Goal: Transaction & Acquisition: Download file/media

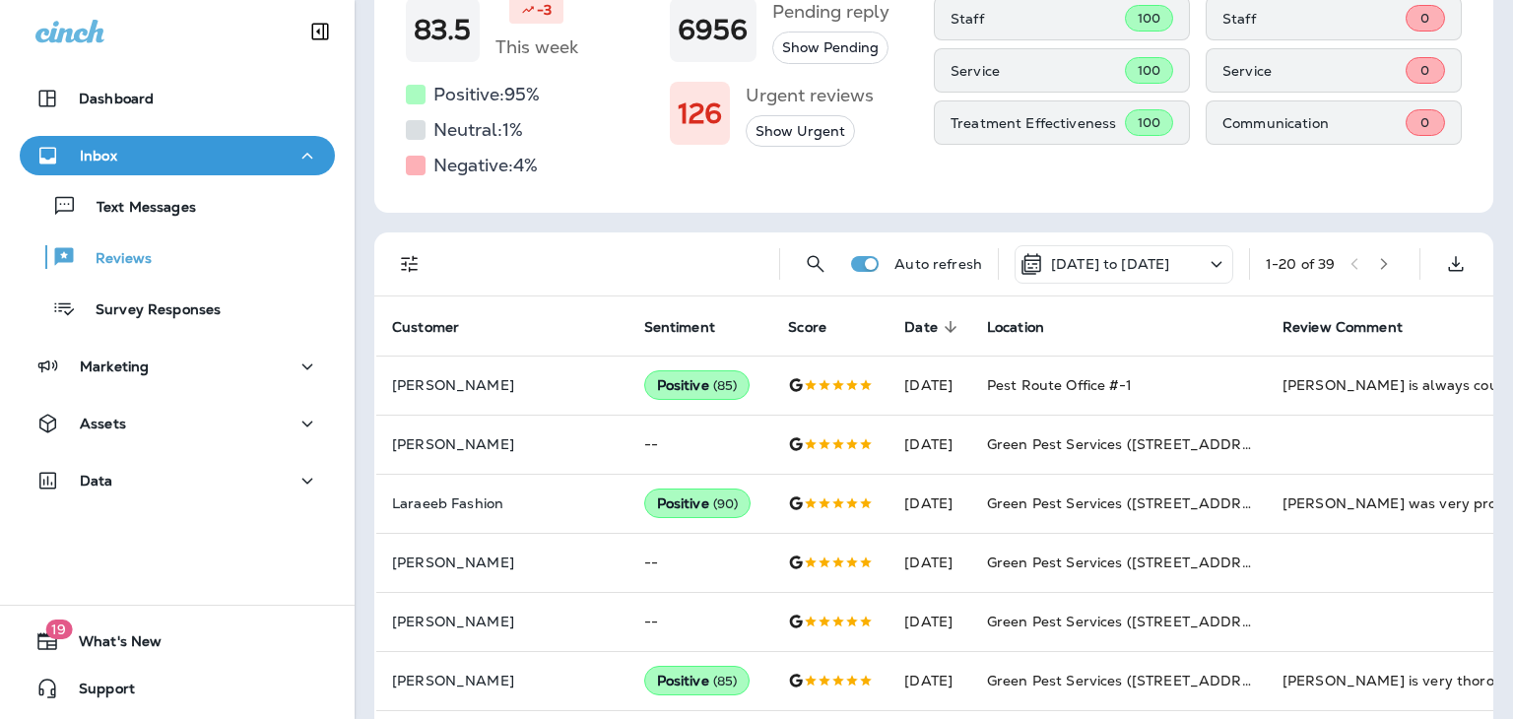
scroll to position [252, 0]
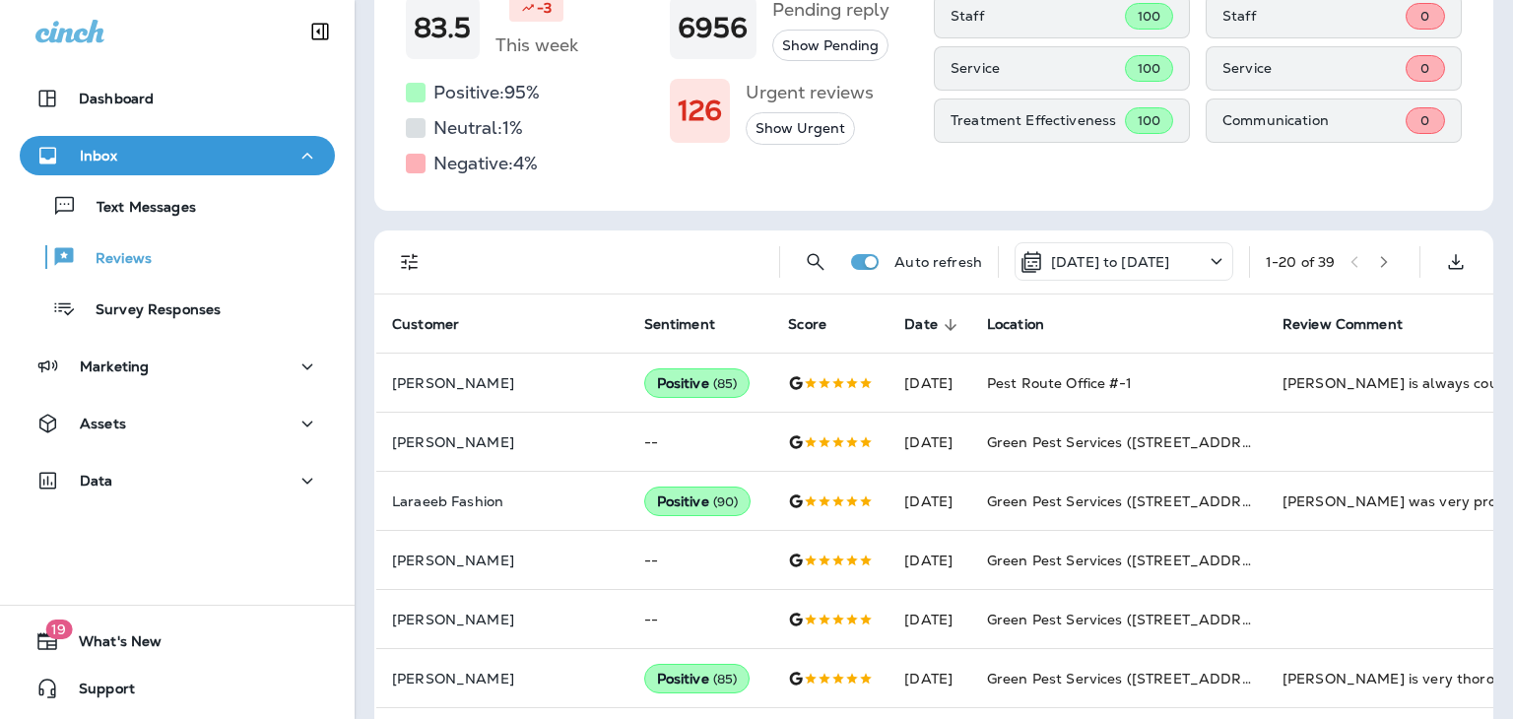
click at [1204, 267] on icon at bounding box center [1216, 261] width 24 height 25
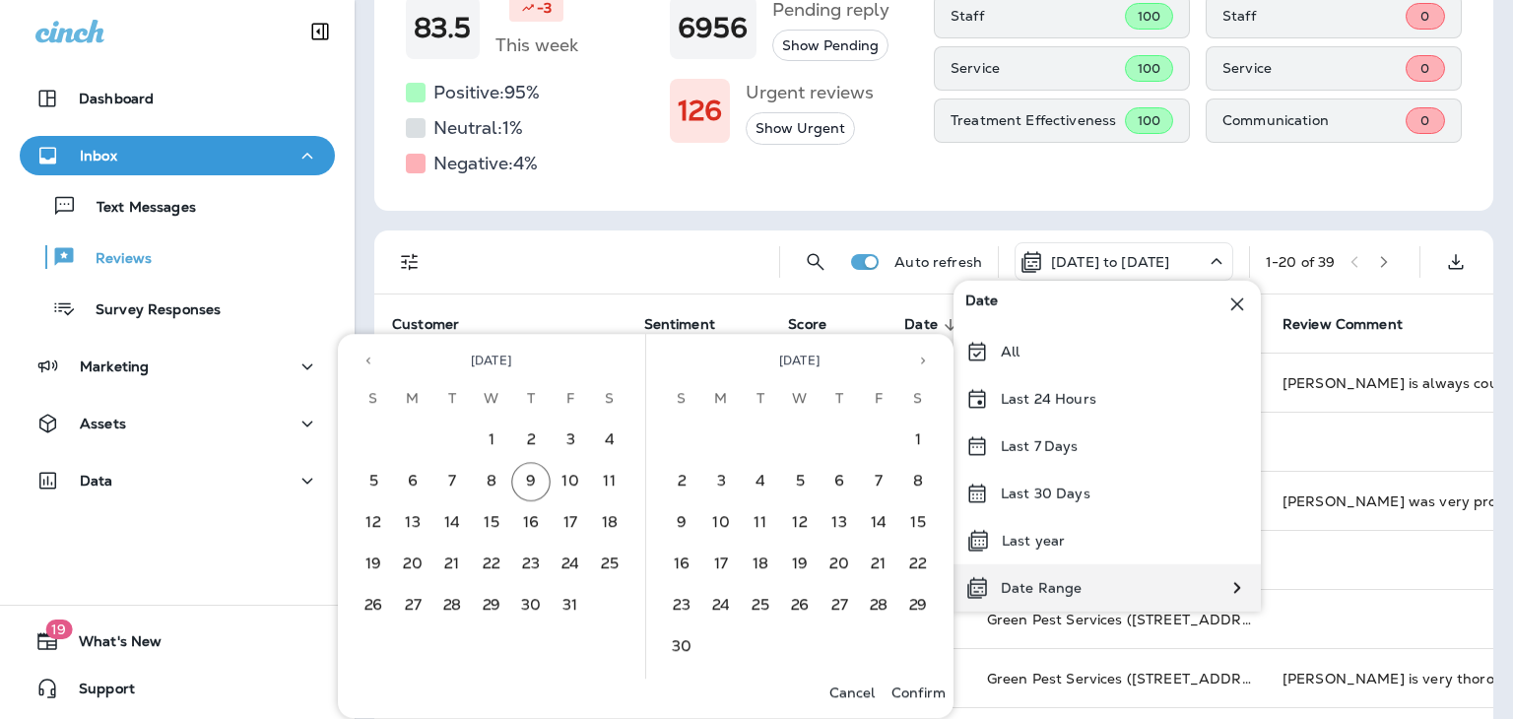
click at [1056, 600] on div "Date Range" at bounding box center [1023, 587] width 140 height 47
click at [490, 428] on button "1" at bounding box center [491, 440] width 39 height 39
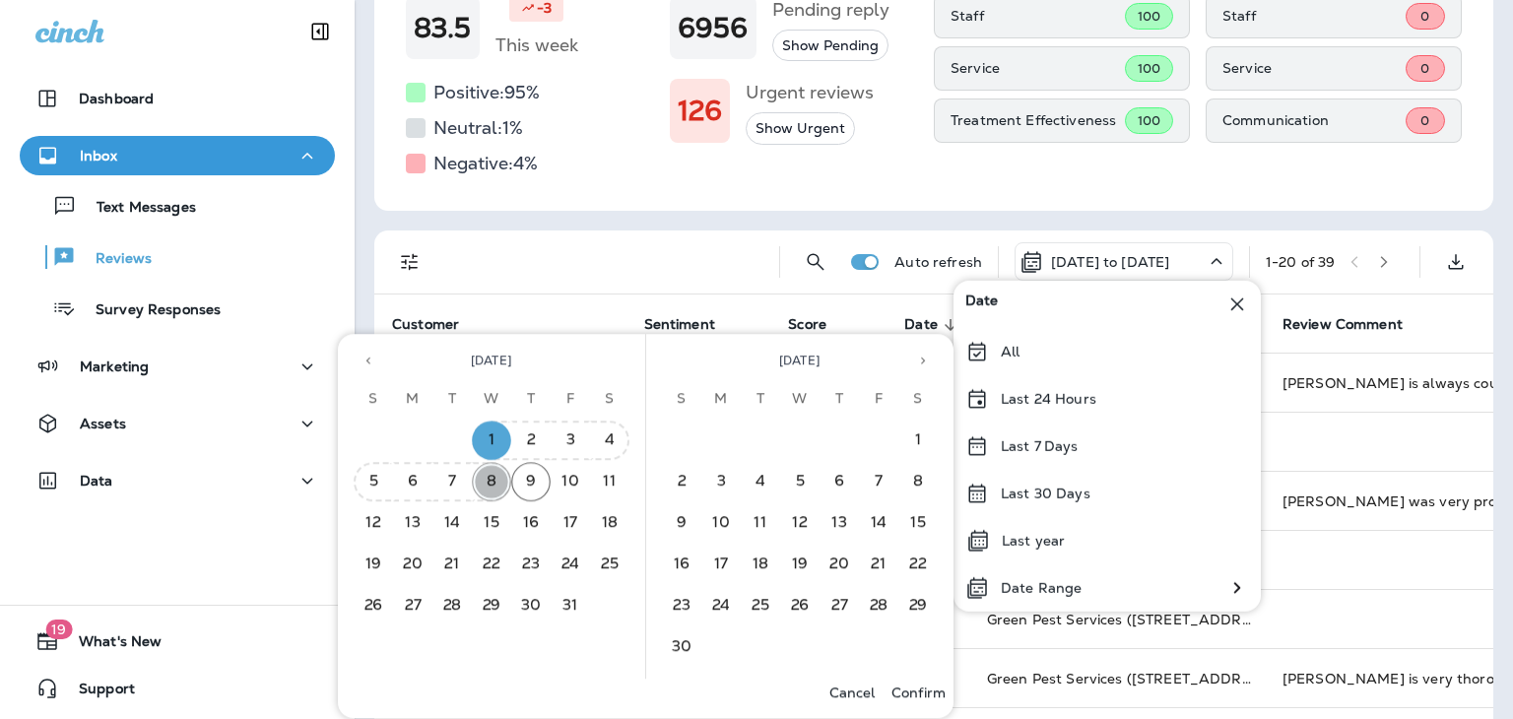
click at [493, 479] on button "8" at bounding box center [491, 481] width 39 height 39
click at [910, 691] on p "Confirm" at bounding box center [918, 692] width 54 height 16
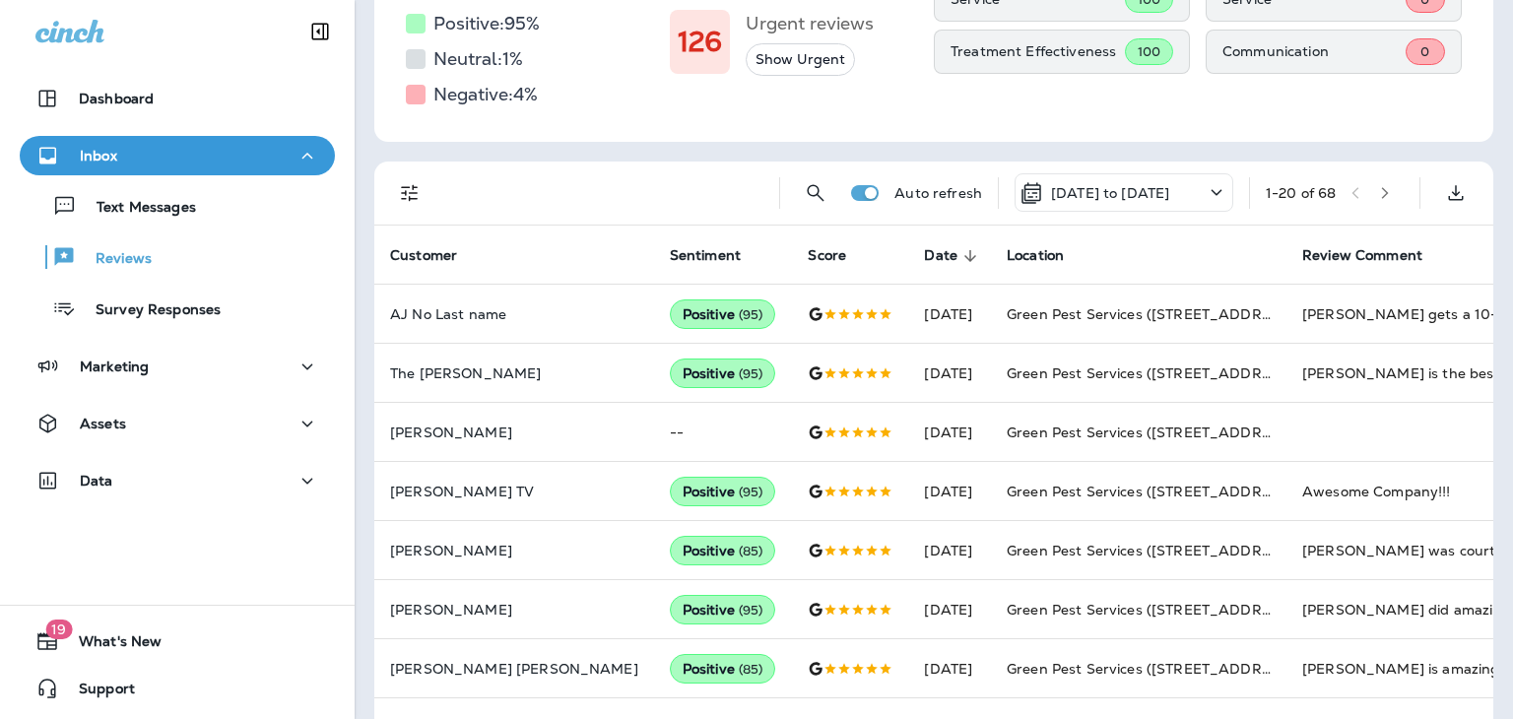
scroll to position [385, 0]
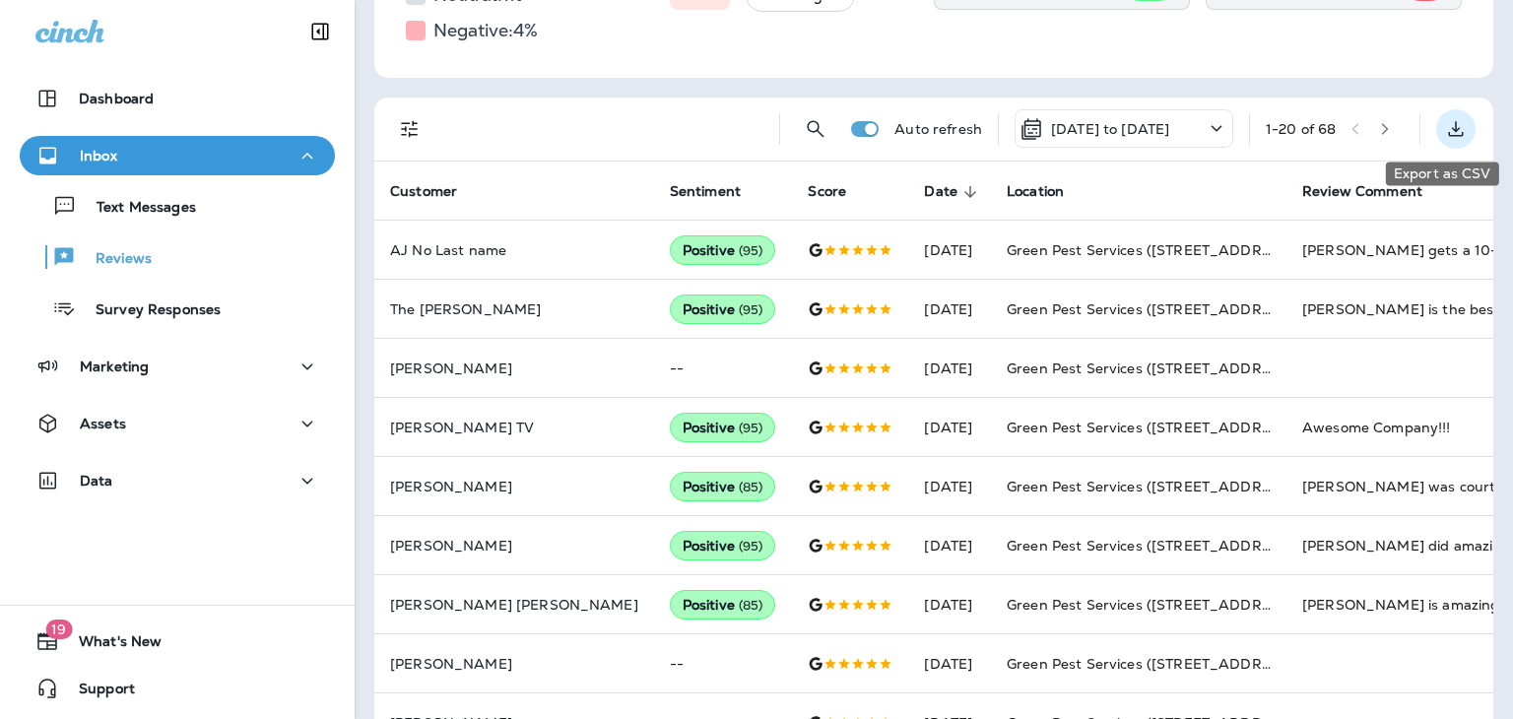
click at [1444, 125] on icon "Export as CSV" at bounding box center [1456, 129] width 24 height 24
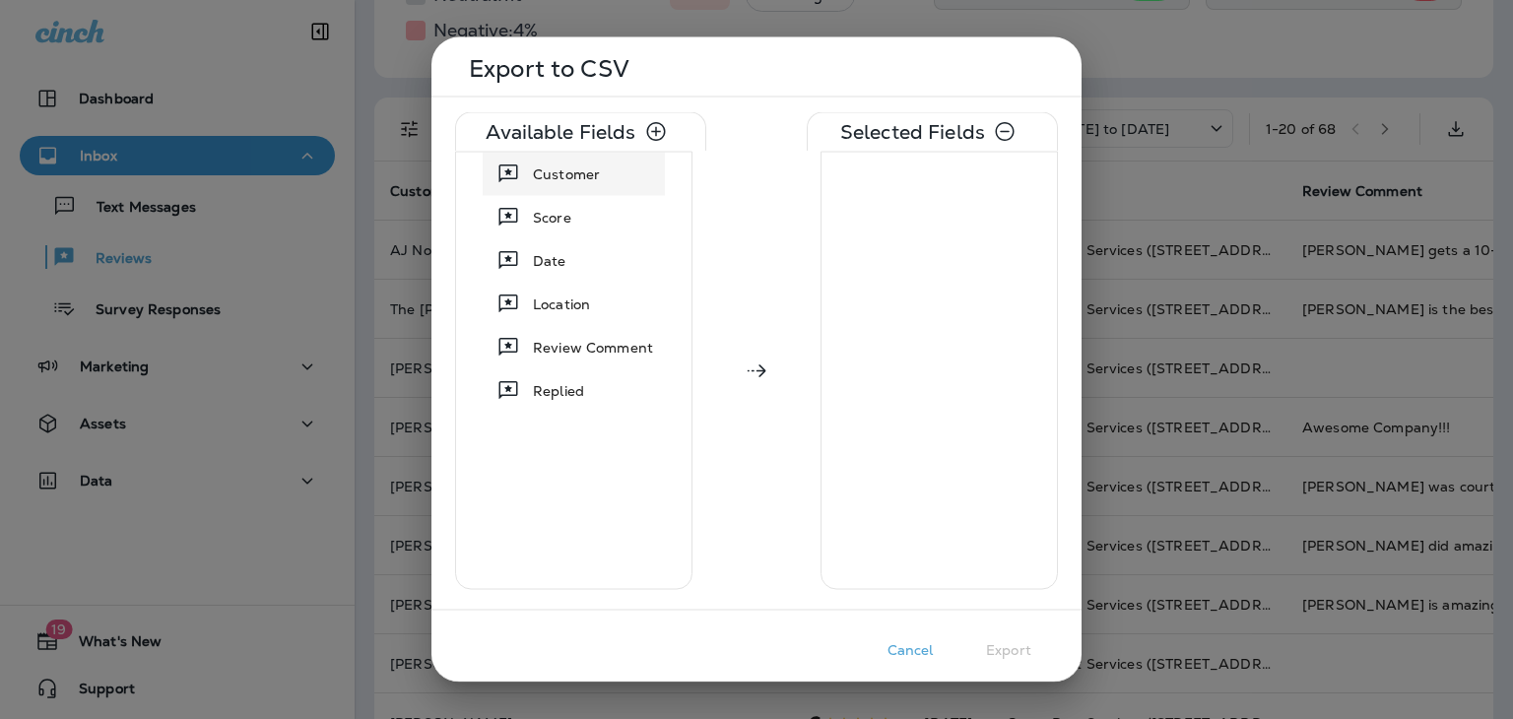
click at [583, 170] on span "Customer" at bounding box center [566, 174] width 67 height 20
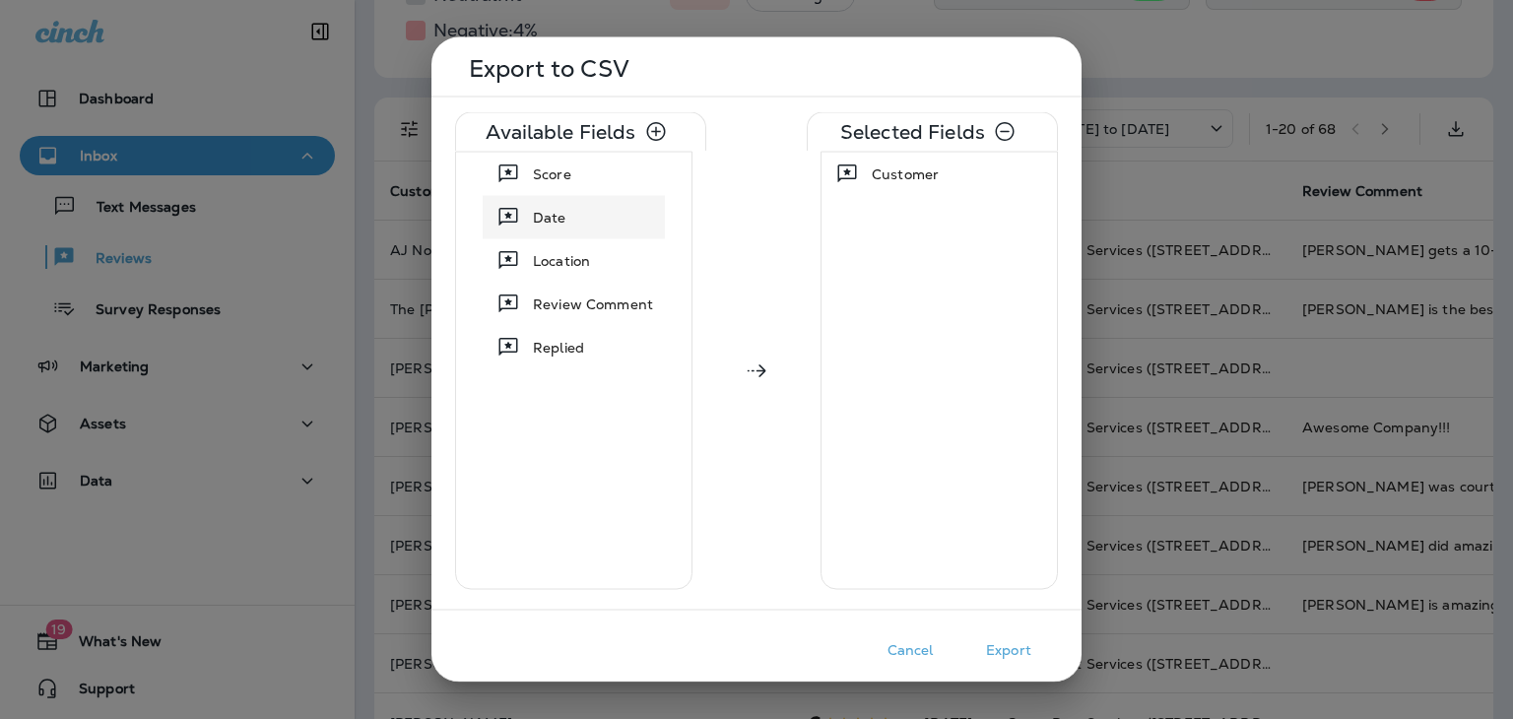
click at [558, 209] on span "Date" at bounding box center [549, 218] width 33 height 20
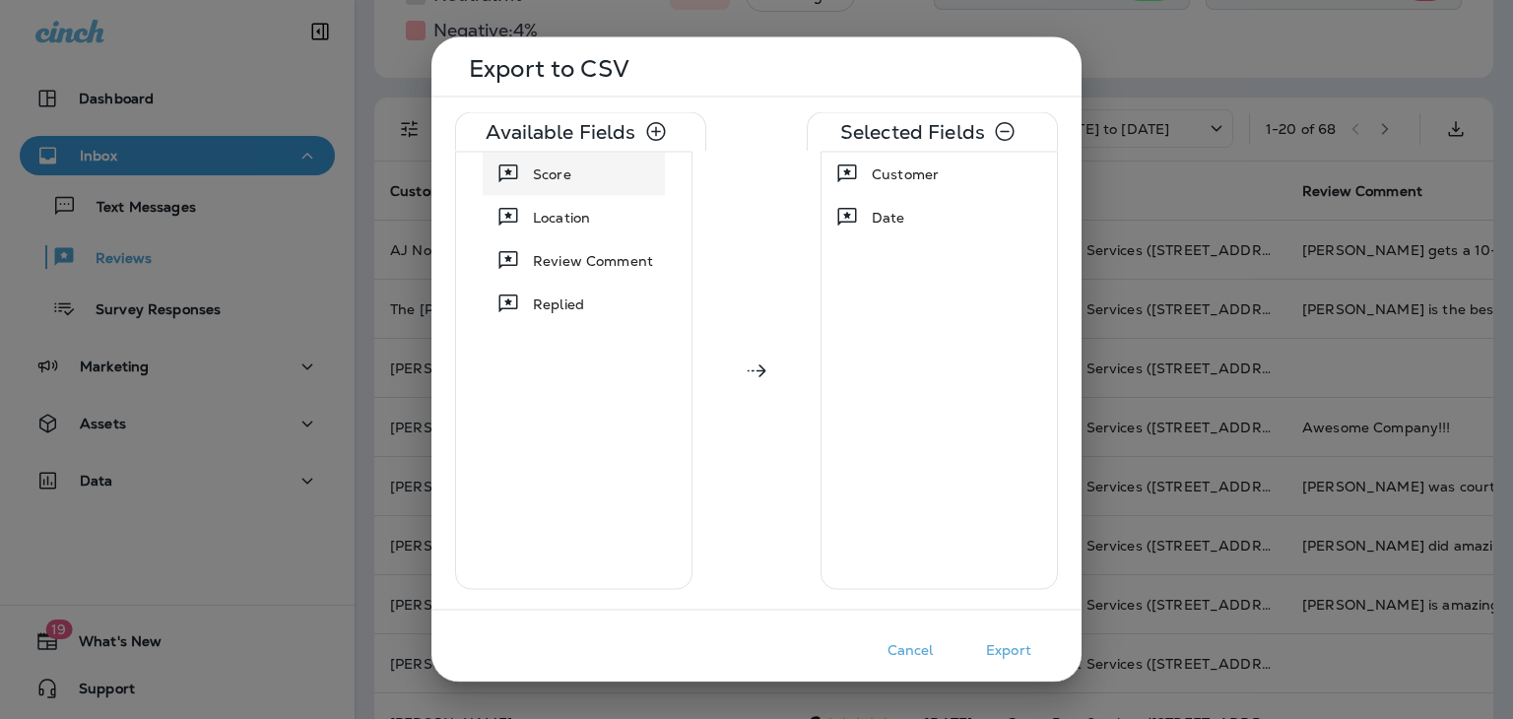
click at [554, 166] on span "Score" at bounding box center [552, 174] width 38 height 20
click at [556, 210] on span "Review Comment" at bounding box center [593, 218] width 120 height 20
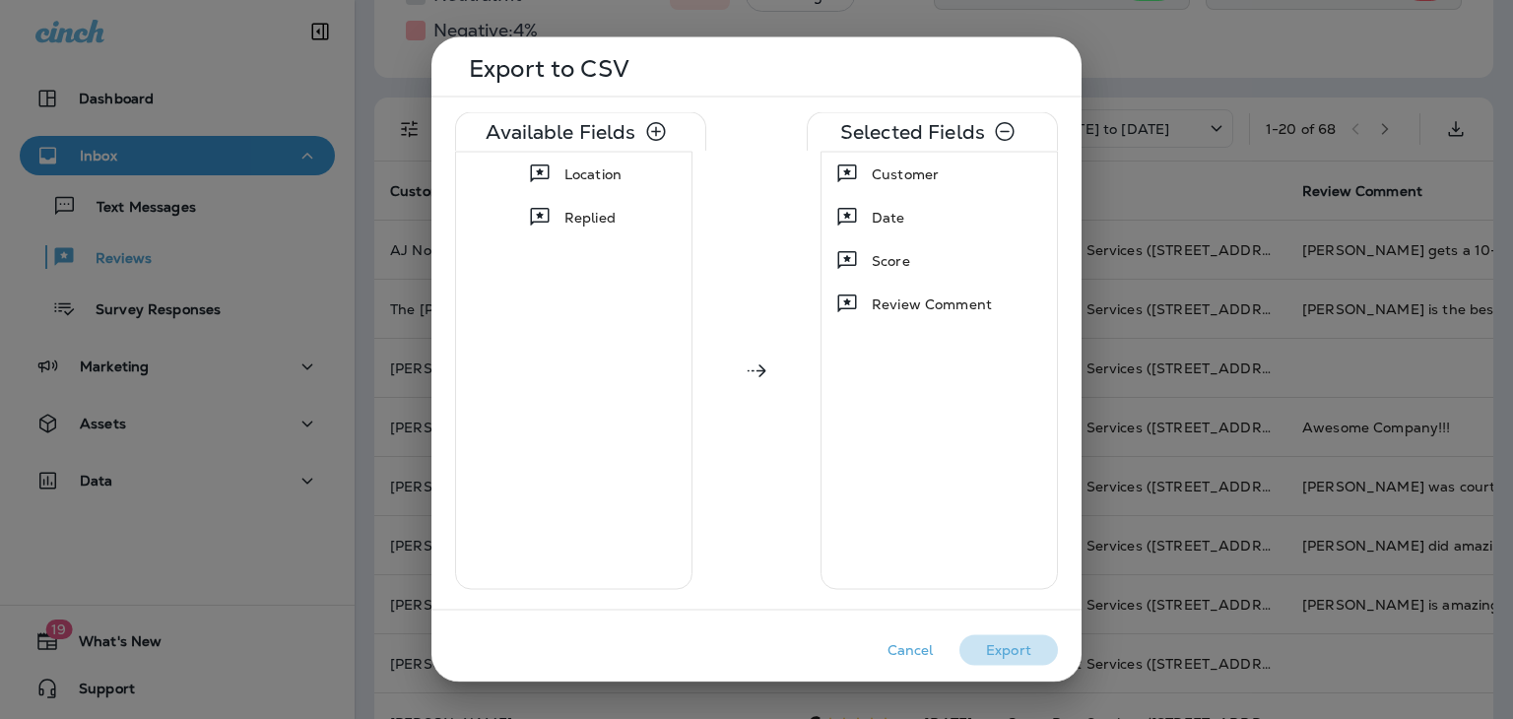
click at [1012, 654] on button "Export" at bounding box center [1008, 650] width 98 height 31
